Goal: Browse casually

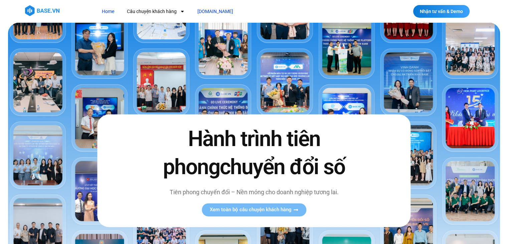
click at [197, 13] on link "[DOMAIN_NAME]" at bounding box center [215, 11] width 46 height 12
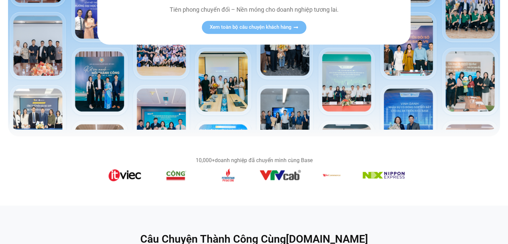
scroll to position [200, 0]
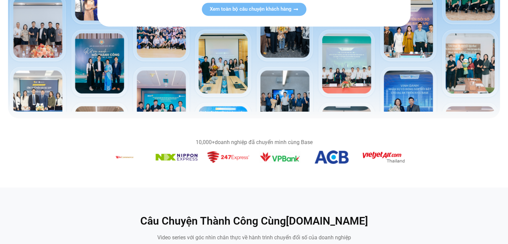
drag, startPoint x: 228, startPoint y: 130, endPoint x: 436, endPoint y: 138, distance: 207.6
click at [436, 138] on section "10,000+ doanh nghiệp đã chuyển mình cùng Base" at bounding box center [254, 153] width 508 height 42
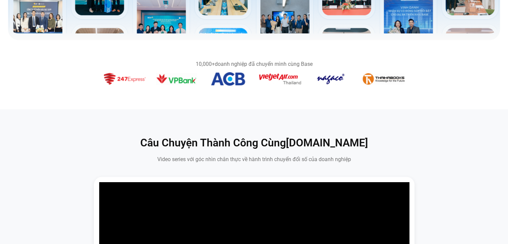
scroll to position [267, 0]
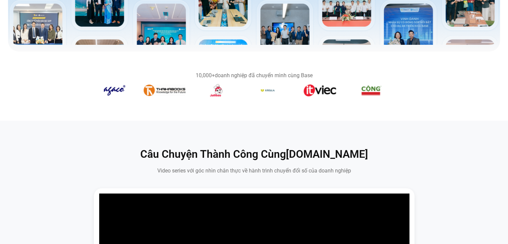
click at [146, 106] on section "10,000+ doanh nghiệp đã chuyển mình cùng Base" at bounding box center [254, 86] width 508 height 42
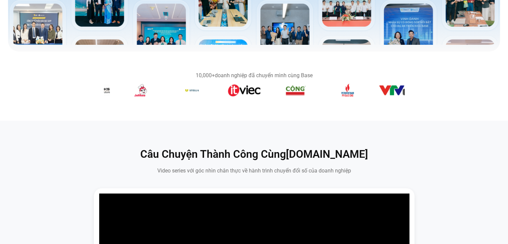
click at [285, 106] on section "10,000+ doanh nghiệp đã chuyển mình cùng Base" at bounding box center [254, 86] width 508 height 42
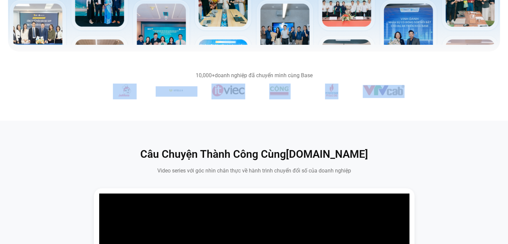
drag, startPoint x: 239, startPoint y: 117, endPoint x: 156, endPoint y: 137, distance: 85.9
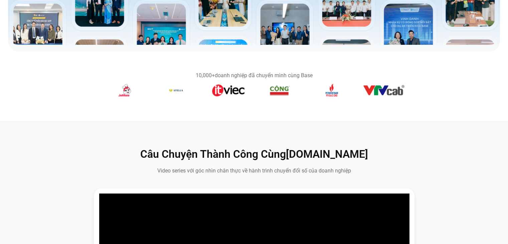
click at [490, 72] on section "10,000+ doanh nghiệp đã chuyển mình cùng Base" at bounding box center [254, 86] width 508 height 42
click at [283, 76] on div "10,000+ doanh nghiệp đã chuyển mình cùng Base" at bounding box center [254, 75] width 301 height 5
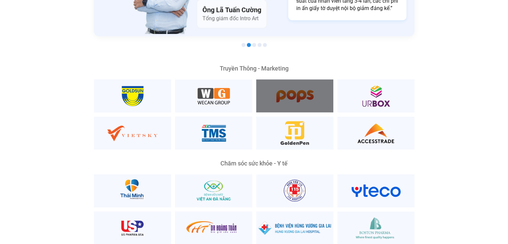
scroll to position [1303, 0]
